Goal: Use online tool/utility: Use online tool/utility

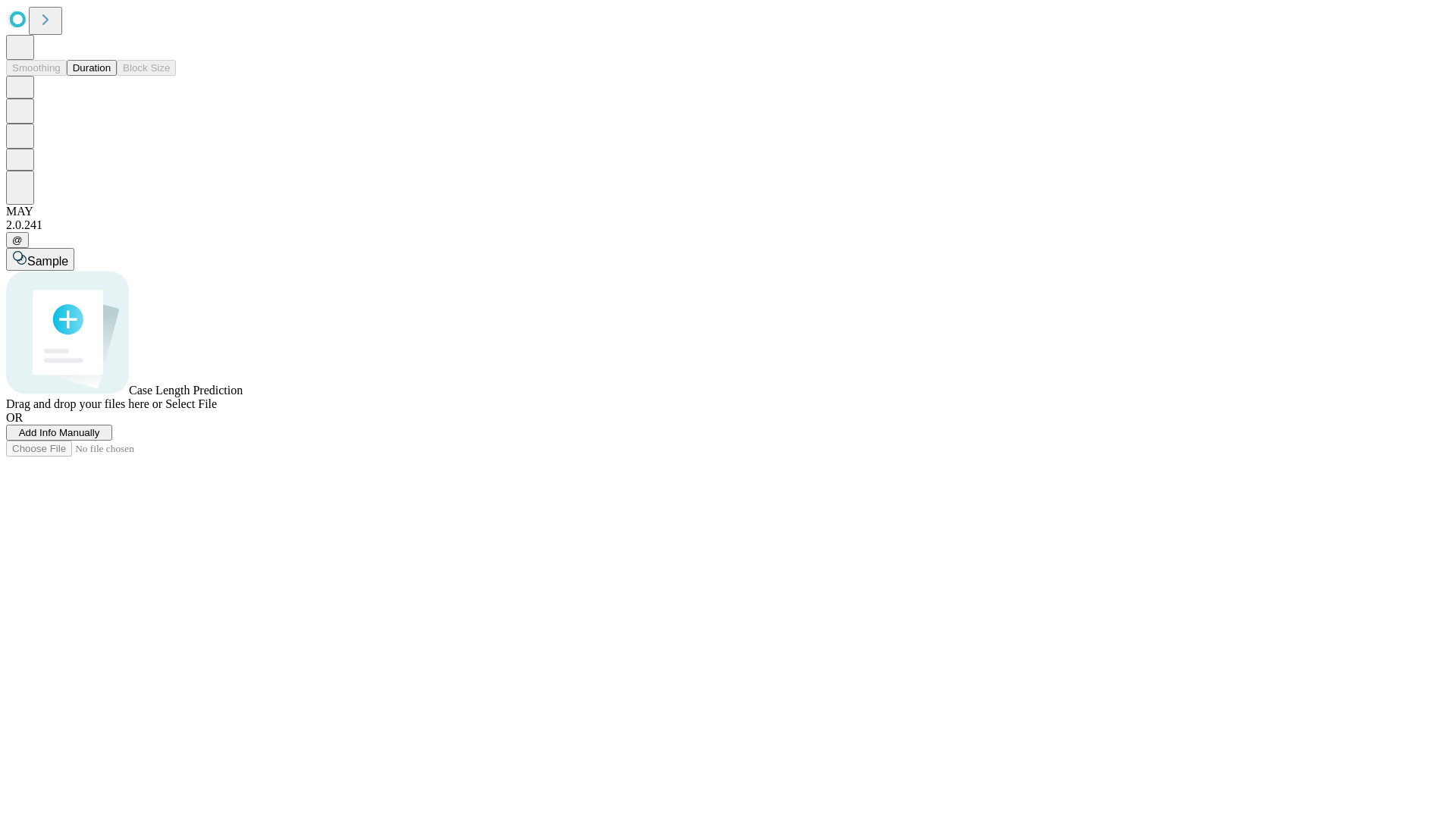
click at [111, 76] on button "Duration" at bounding box center [92, 67] width 50 height 16
click at [68, 255] on span "Sample" at bounding box center [48, 261] width 41 height 13
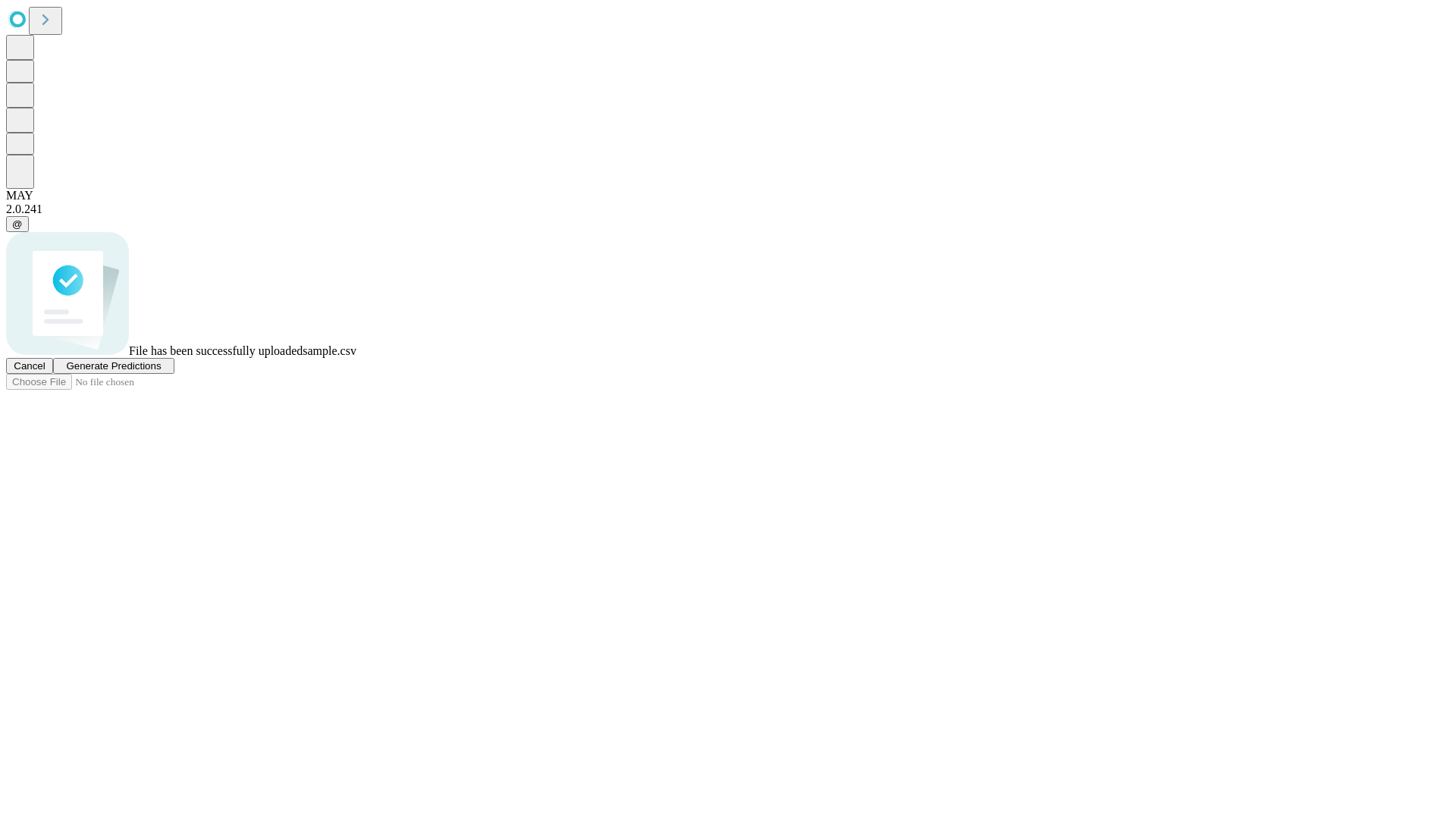
click at [161, 372] on span "Generate Predictions" at bounding box center [113, 366] width 94 height 11
